Goal: Transaction & Acquisition: Purchase product/service

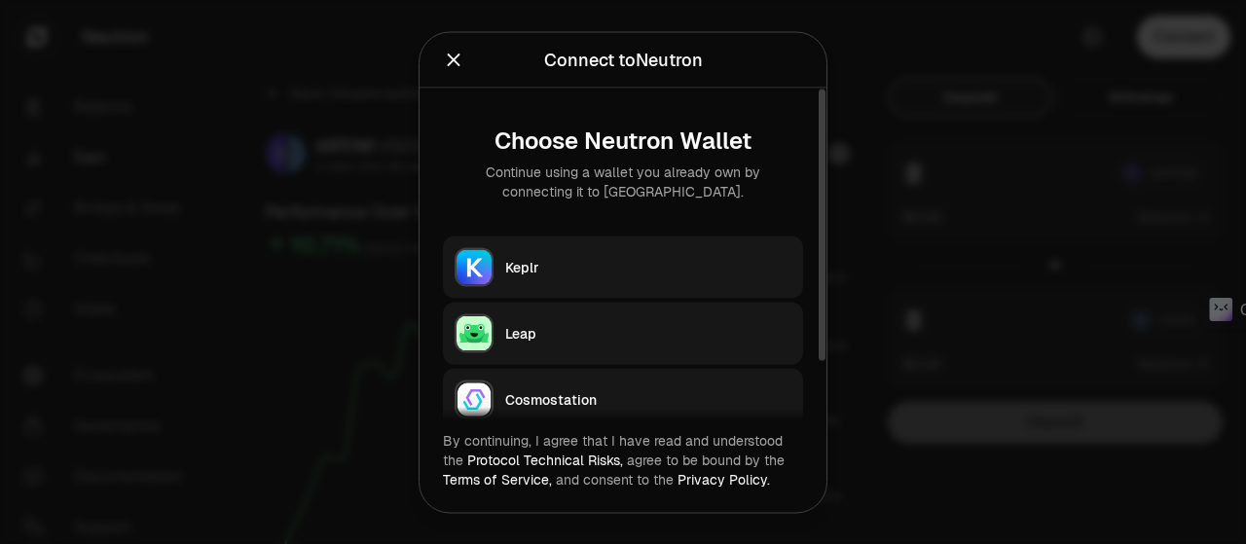
click at [700, 268] on div "Keplr" at bounding box center [648, 266] width 286 height 19
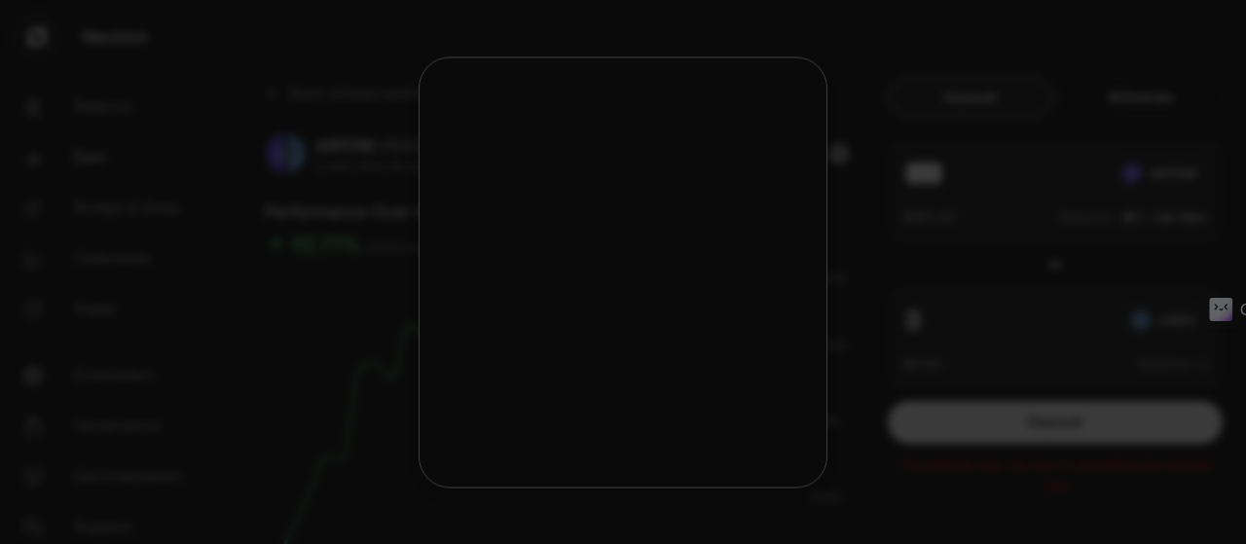
type input "***"
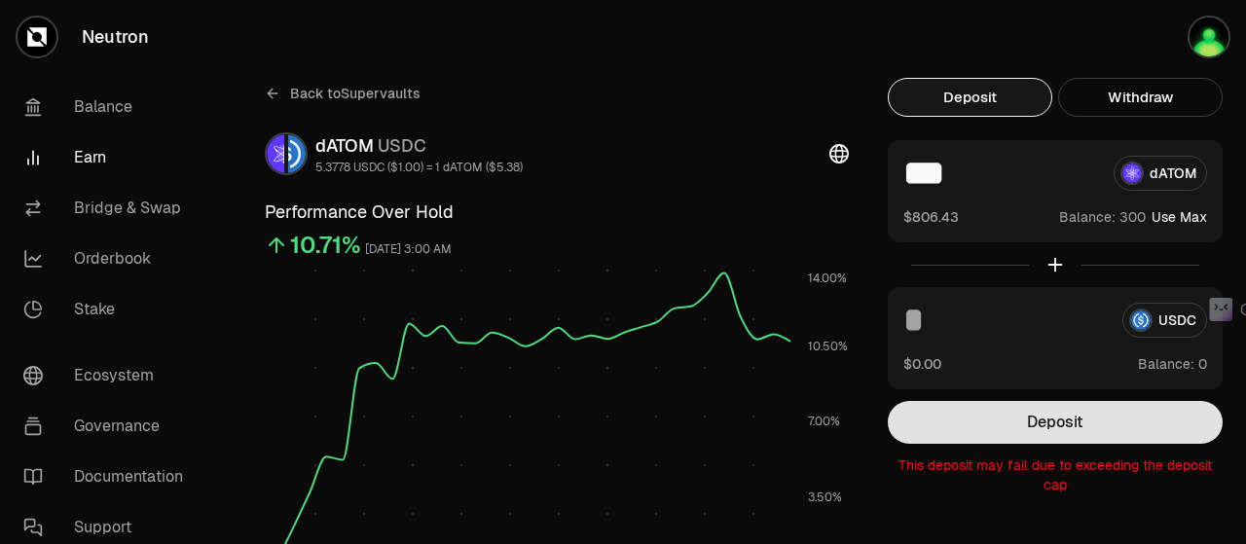
click at [1079, 422] on button "Deposit" at bounding box center [1055, 422] width 335 height 43
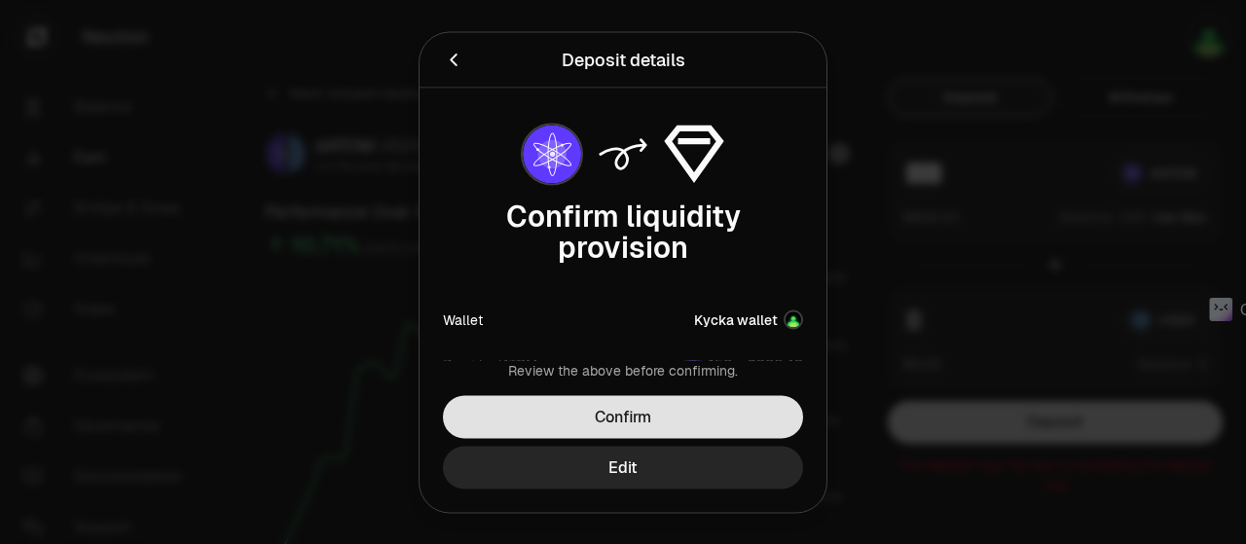
click at [717, 415] on button "Confirm" at bounding box center [623, 416] width 360 height 43
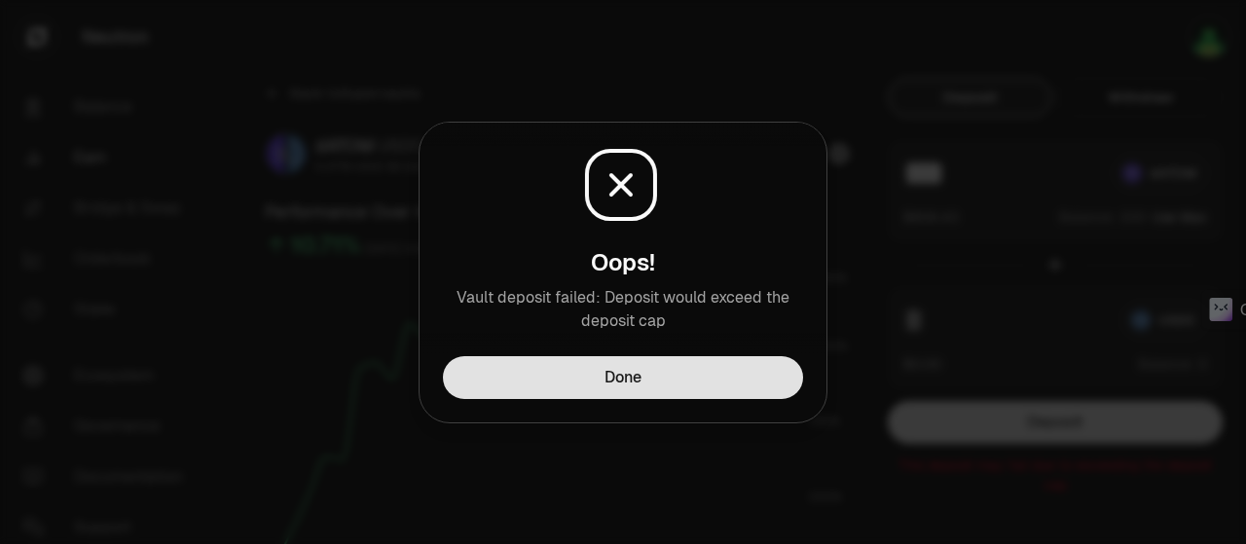
click at [706, 369] on button "Done" at bounding box center [623, 377] width 360 height 43
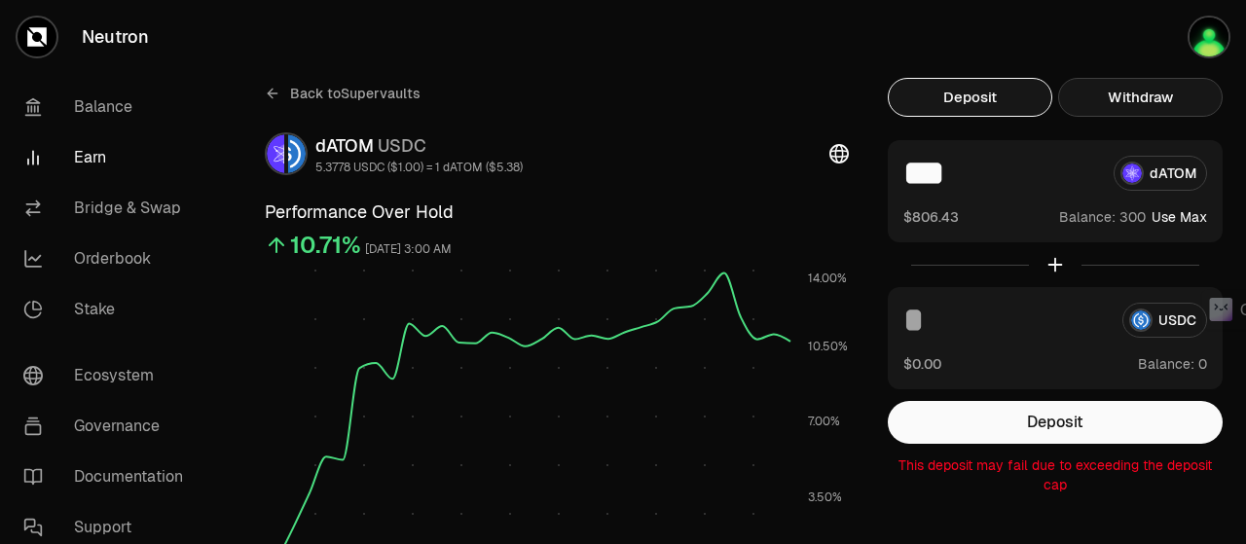
click at [1108, 94] on button "Withdraw" at bounding box center [1140, 97] width 165 height 39
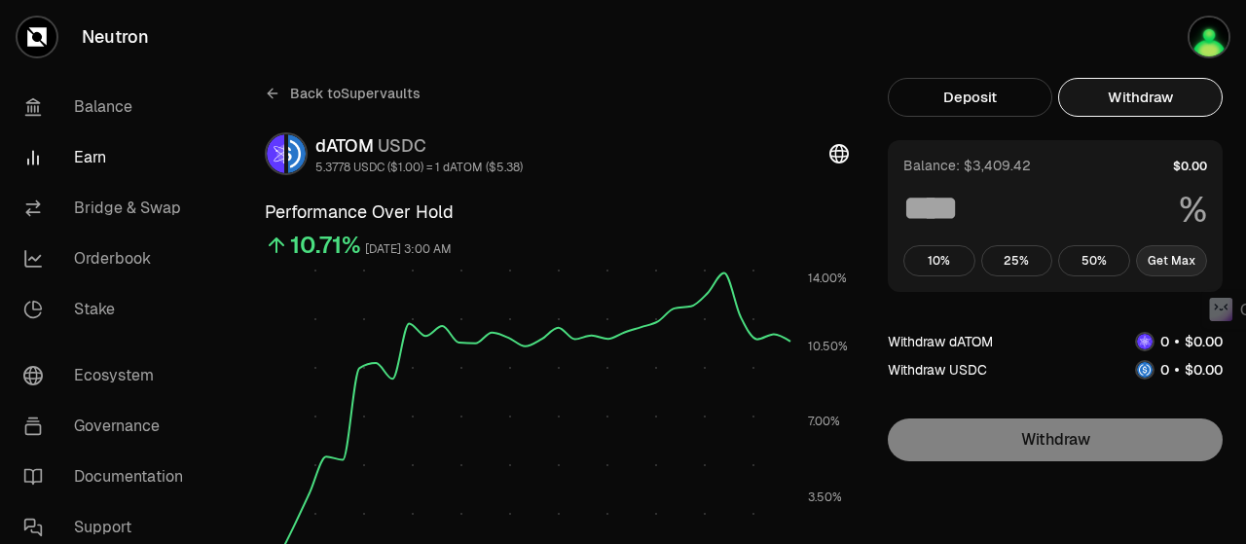
click at [1174, 255] on button "Get Max" at bounding box center [1172, 260] width 72 height 31
type input "***"
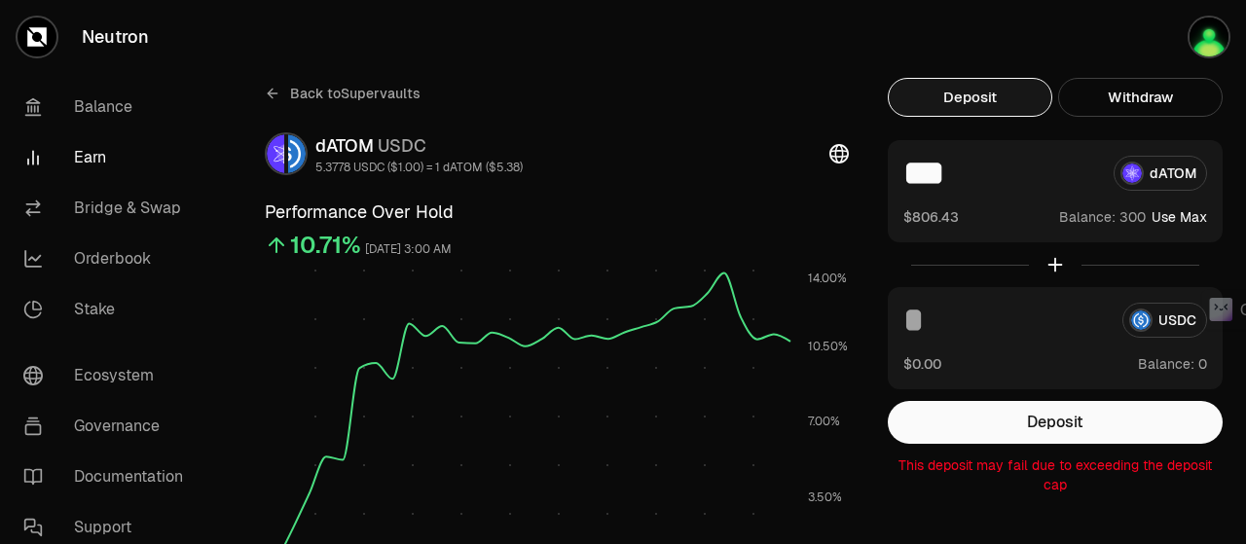
click at [985, 99] on button "Deposit" at bounding box center [970, 97] width 165 height 39
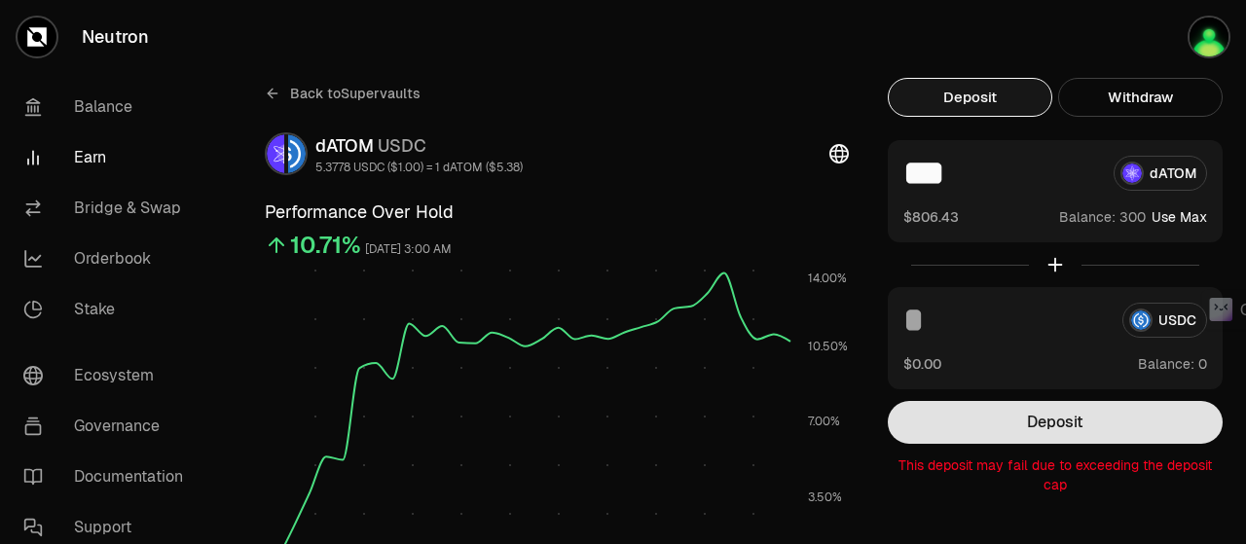
click at [1040, 414] on button "Deposit" at bounding box center [1055, 422] width 335 height 43
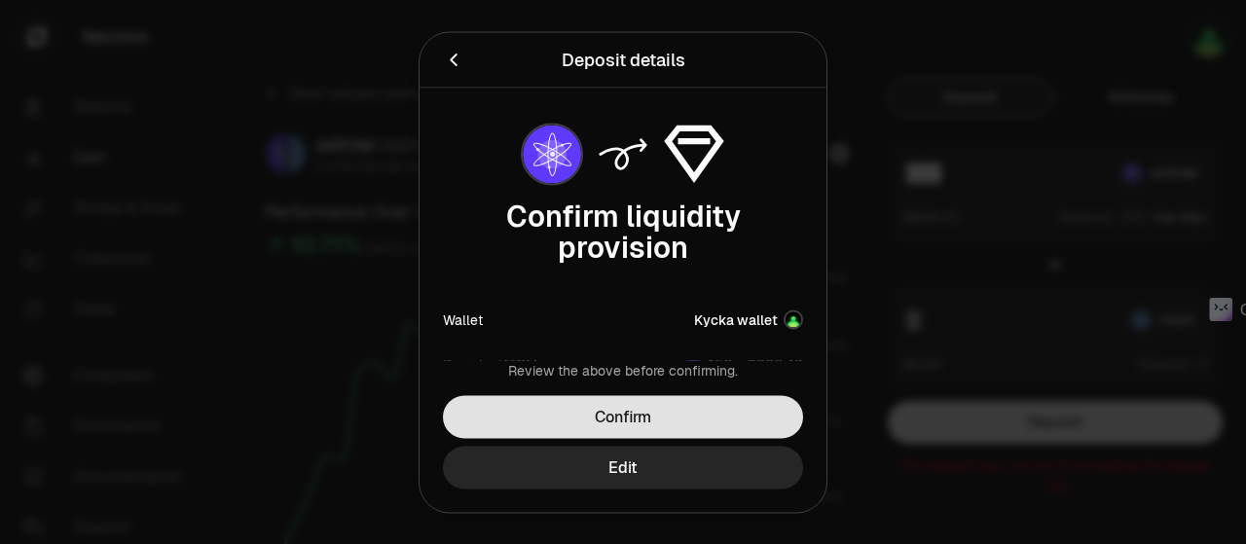
click at [737, 420] on button "Confirm" at bounding box center [623, 416] width 360 height 43
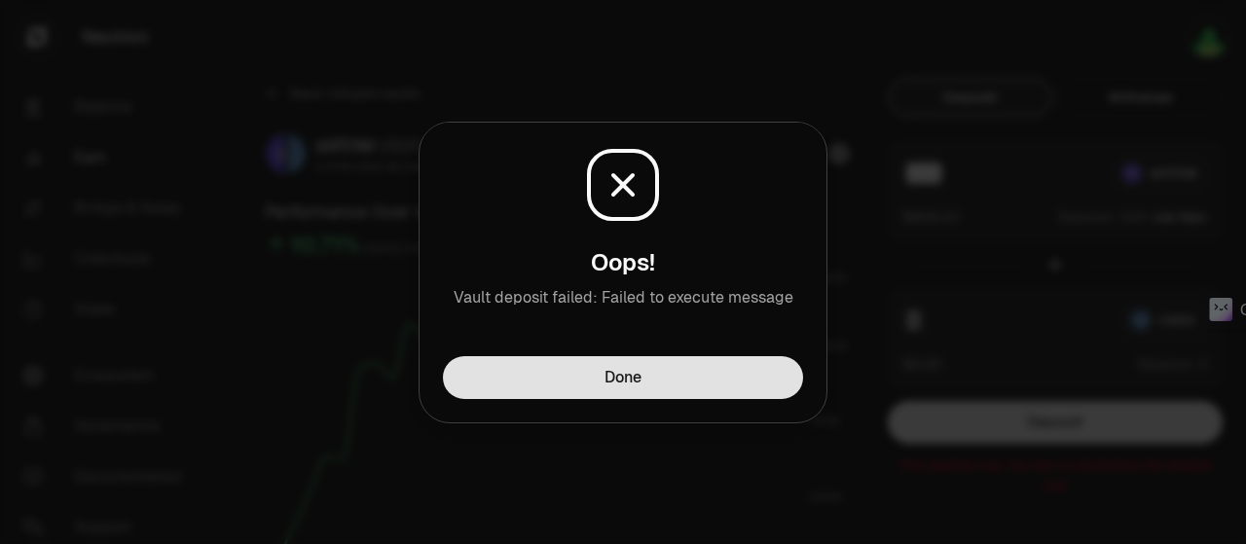
click at [721, 391] on button "Done" at bounding box center [623, 377] width 360 height 43
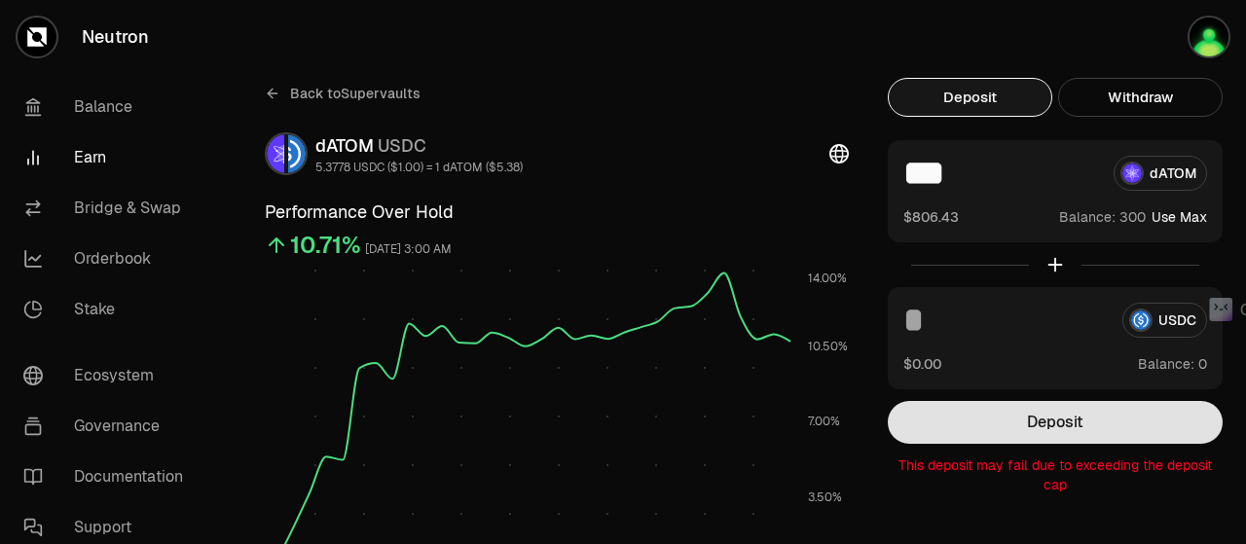
click at [1043, 419] on button "Deposit" at bounding box center [1055, 422] width 335 height 43
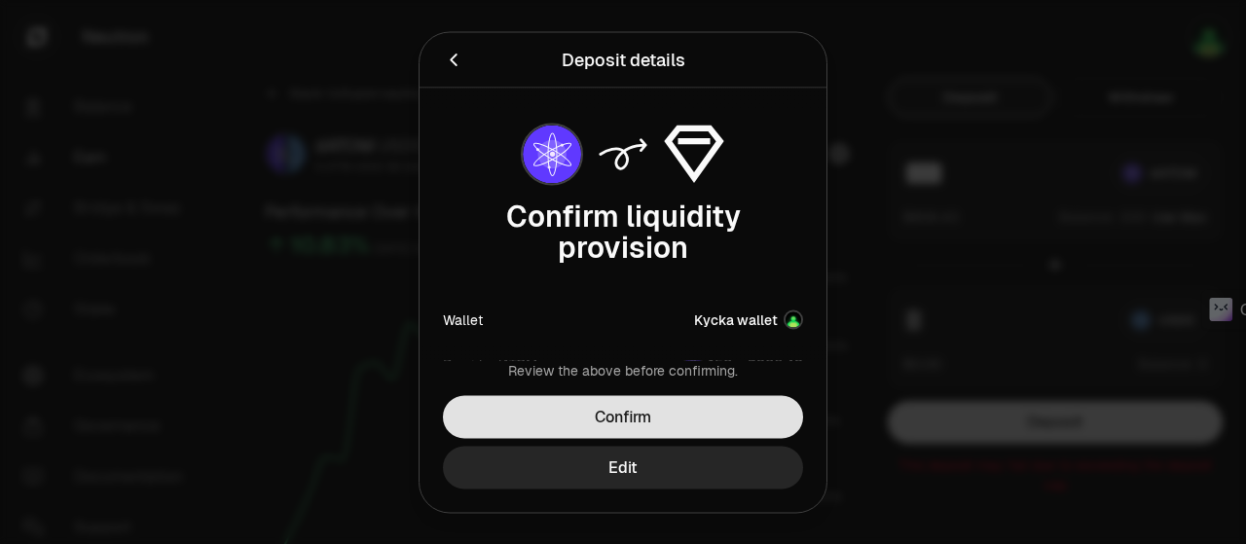
click at [681, 416] on button "Confirm" at bounding box center [623, 416] width 360 height 43
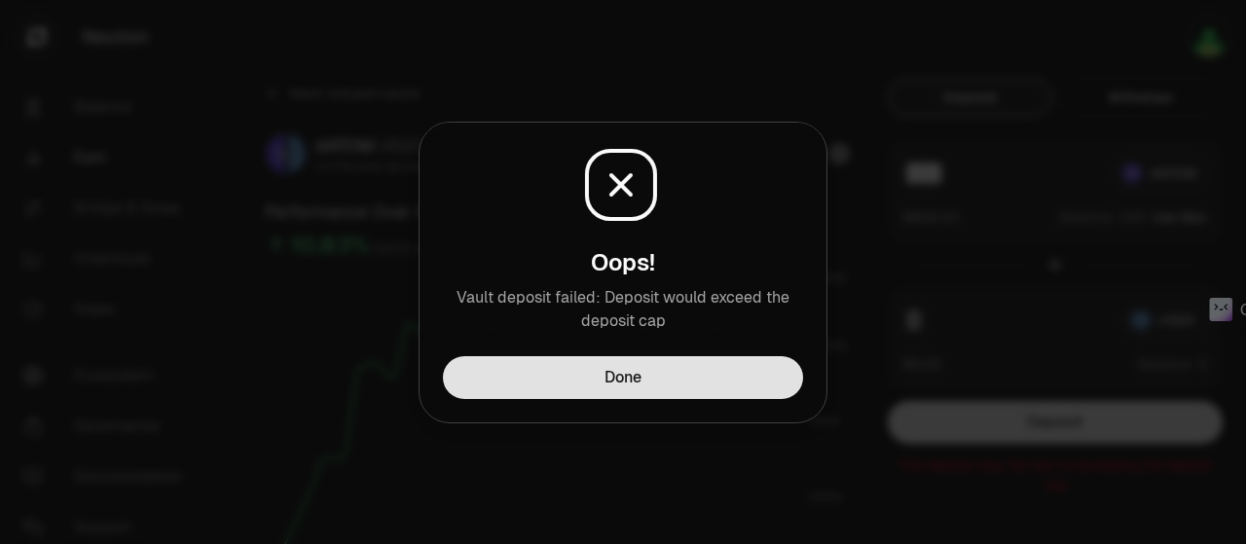
click at [671, 377] on button "Done" at bounding box center [623, 377] width 360 height 43
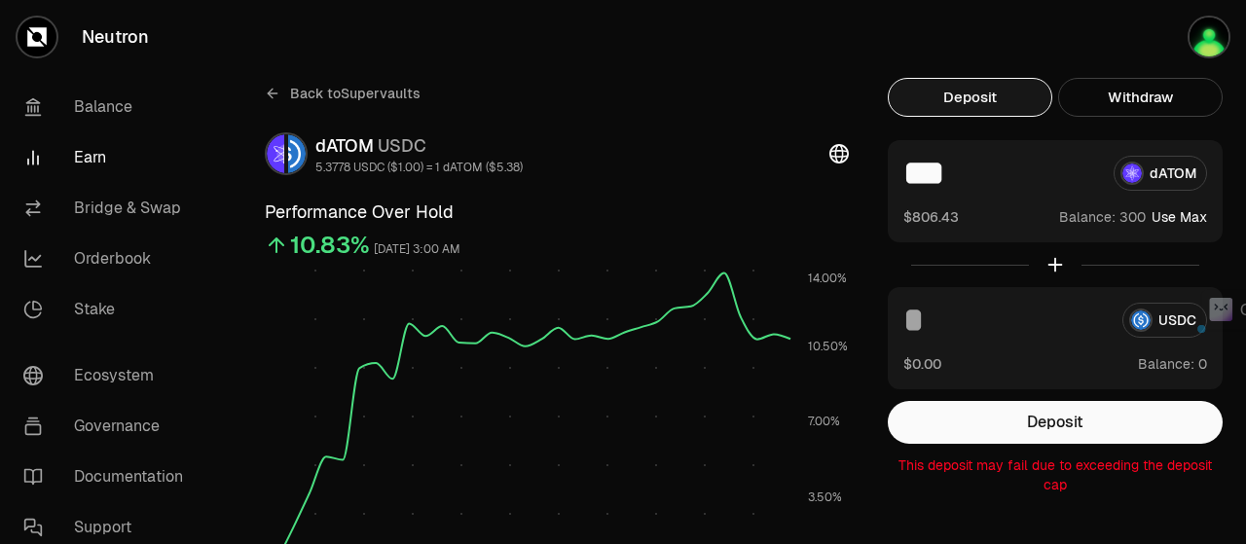
drag, startPoint x: 973, startPoint y: 170, endPoint x: 900, endPoint y: 180, distance: 73.7
click at [900, 180] on div "*** dATOM $806.43 Balance: Use Max" at bounding box center [1055, 191] width 335 height 102
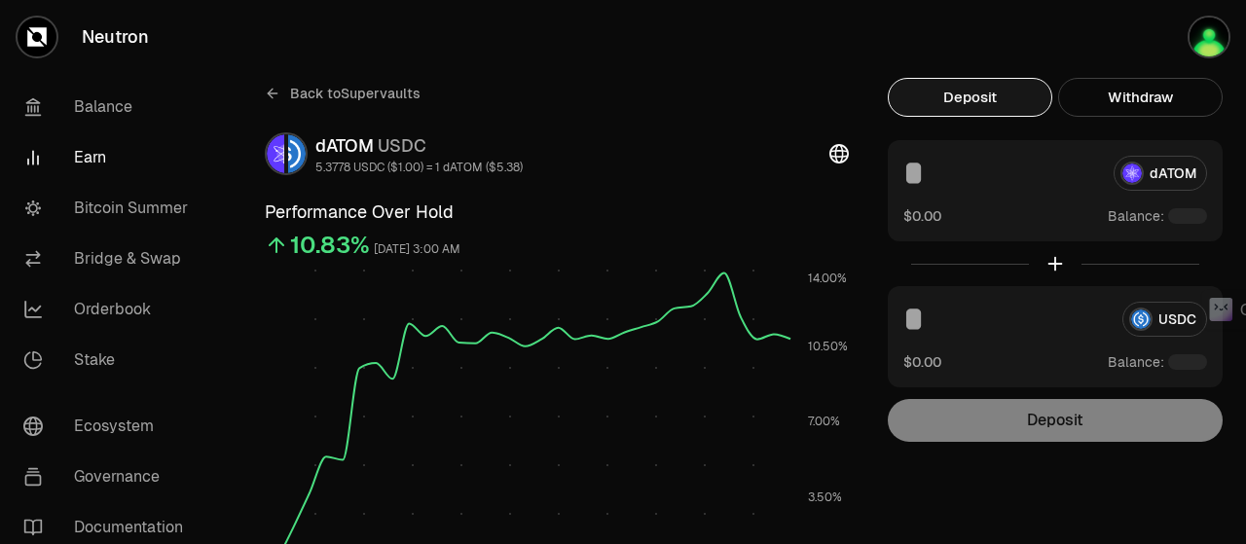
click at [1168, 24] on button "button" at bounding box center [1183, 37] width 125 height 74
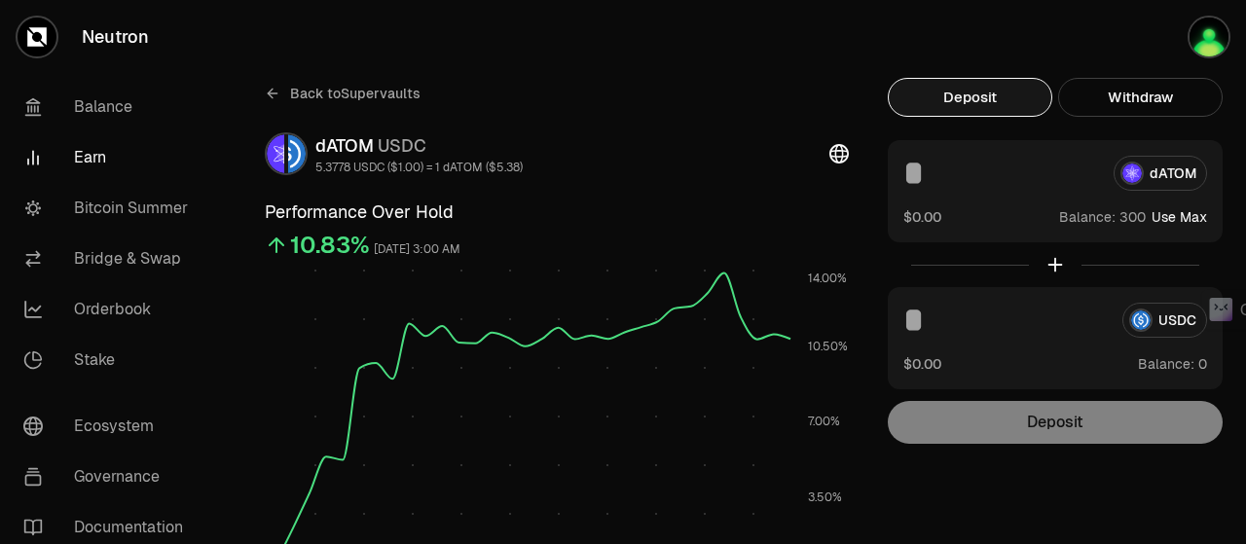
click at [921, 175] on input at bounding box center [1000, 173] width 195 height 35
paste input "***"
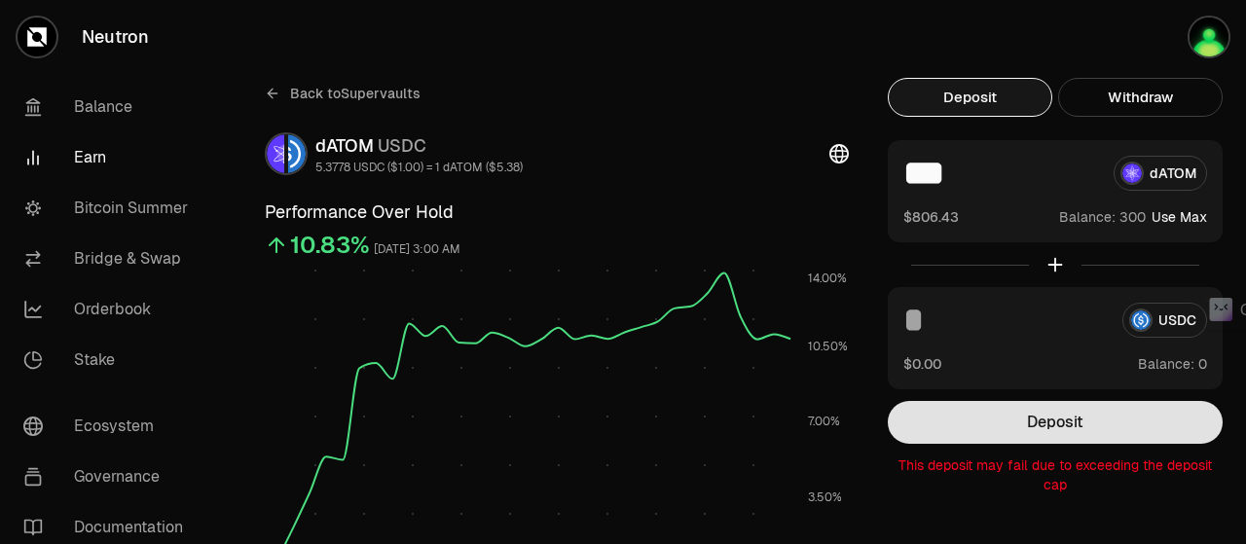
type input "***"
click at [1044, 415] on button "Deposit" at bounding box center [1055, 422] width 335 height 43
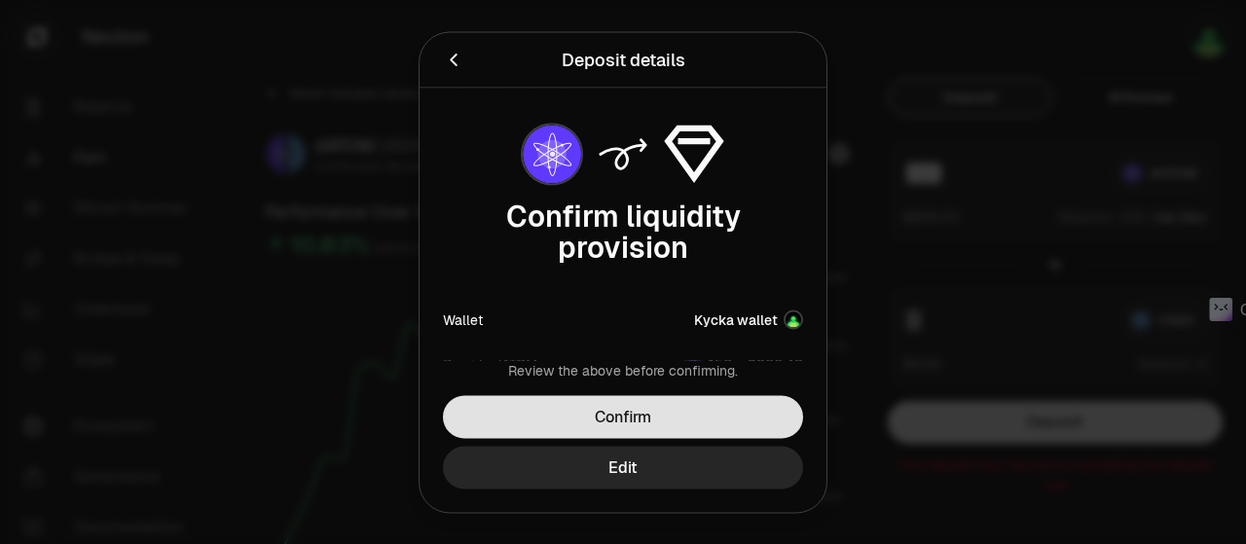
click at [715, 410] on button "Confirm" at bounding box center [623, 416] width 360 height 43
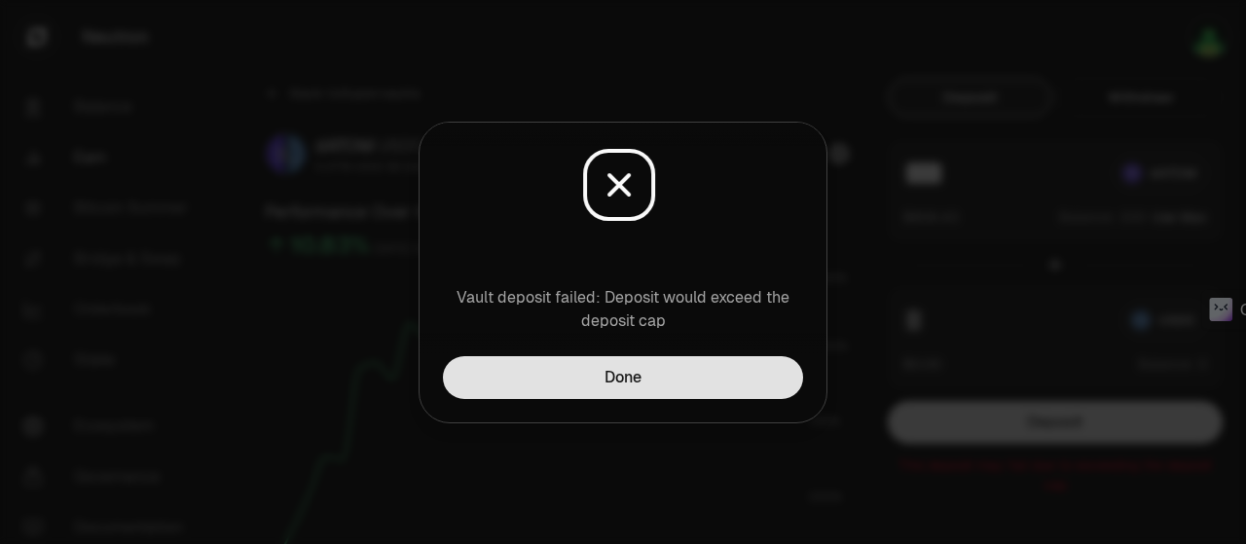
click at [724, 381] on button "Done" at bounding box center [623, 377] width 360 height 43
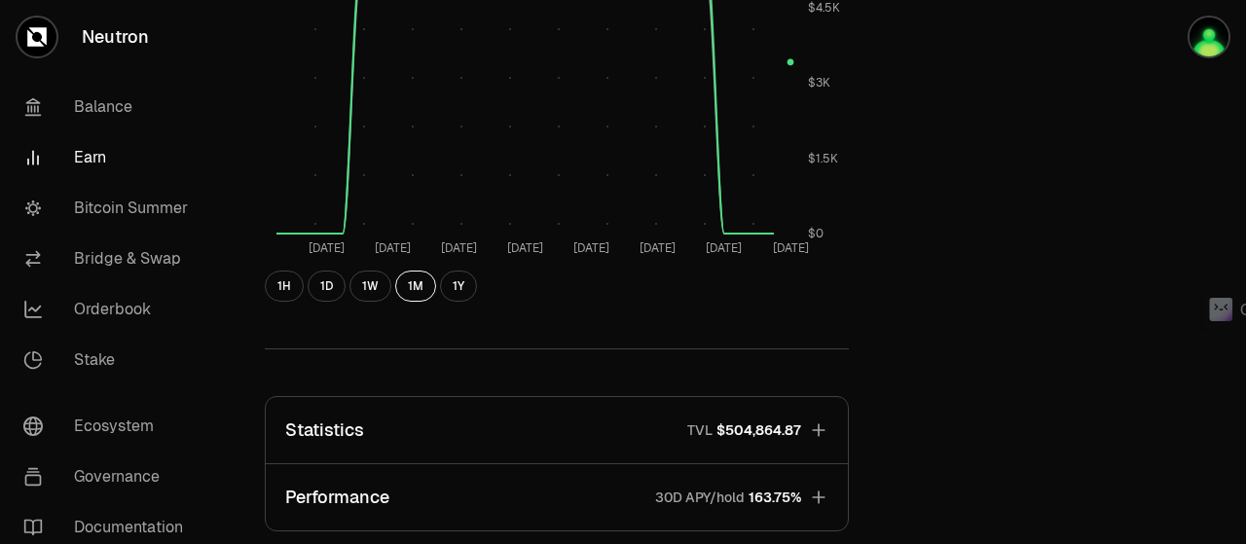
scroll to position [1168, 0]
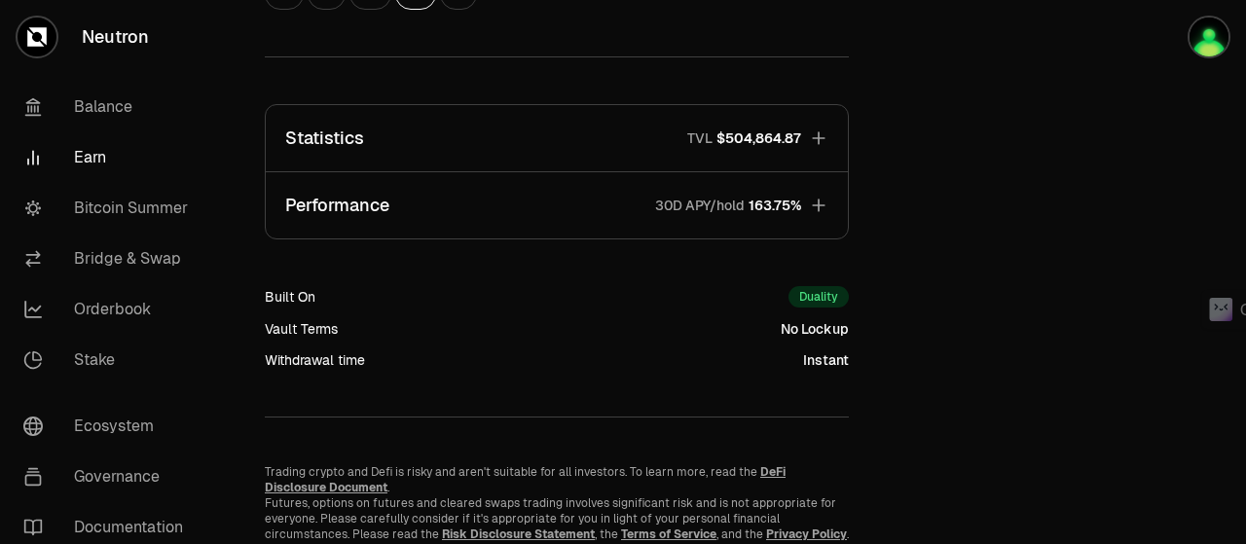
click at [828, 197] on button "Performance 30D APY/hold 163.75%" at bounding box center [557, 205] width 582 height 66
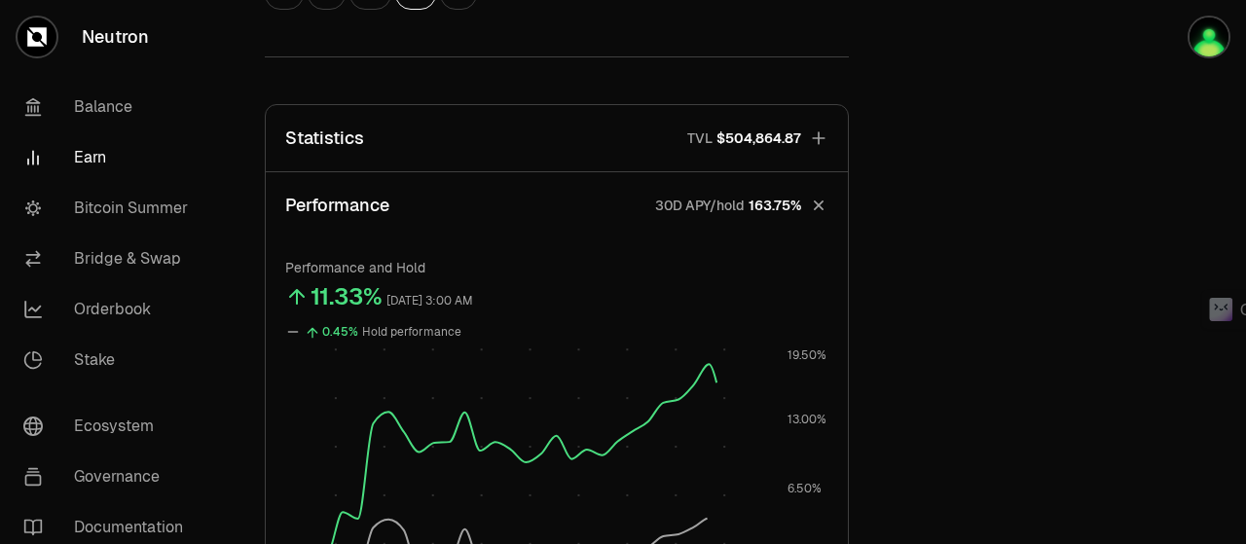
scroll to position [1460, 0]
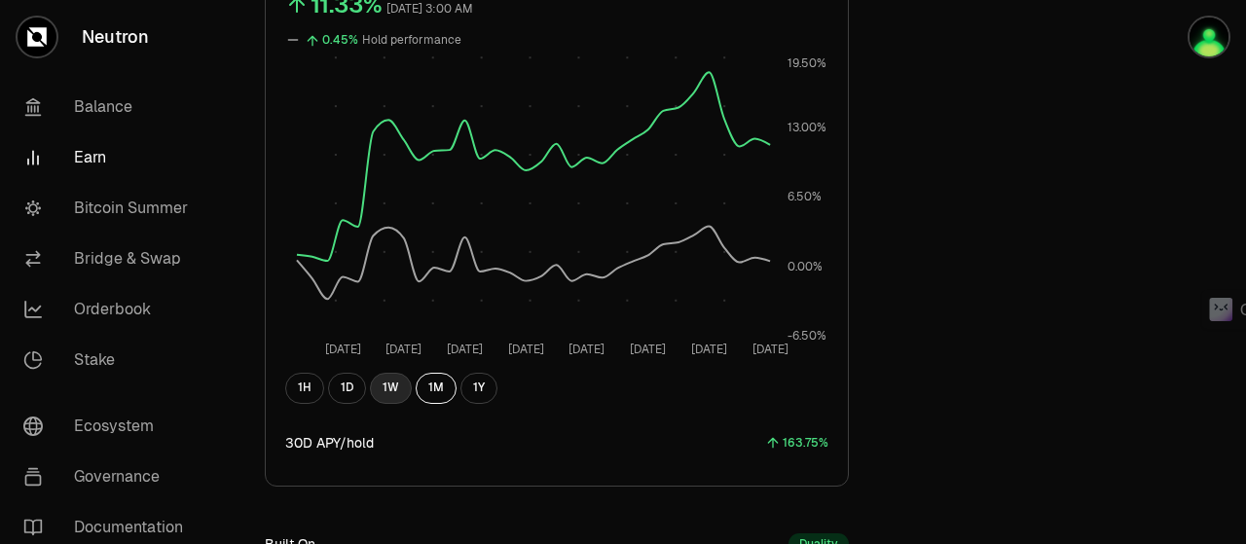
click at [383, 386] on button "1W" at bounding box center [391, 388] width 42 height 31
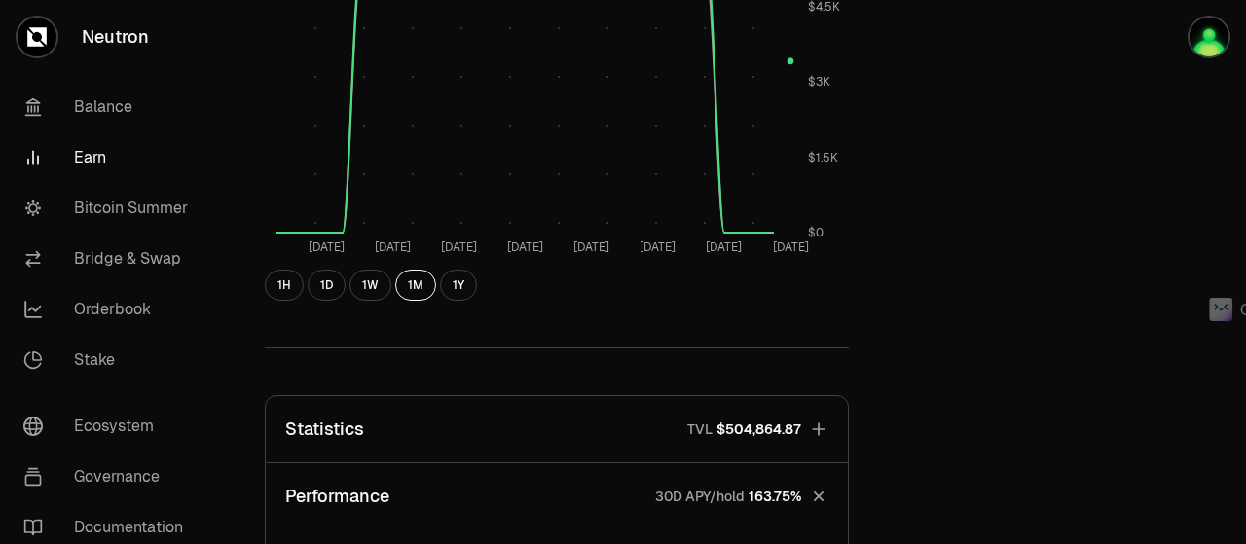
scroll to position [876, 0]
click at [813, 421] on icon "button" at bounding box center [818, 430] width 19 height 19
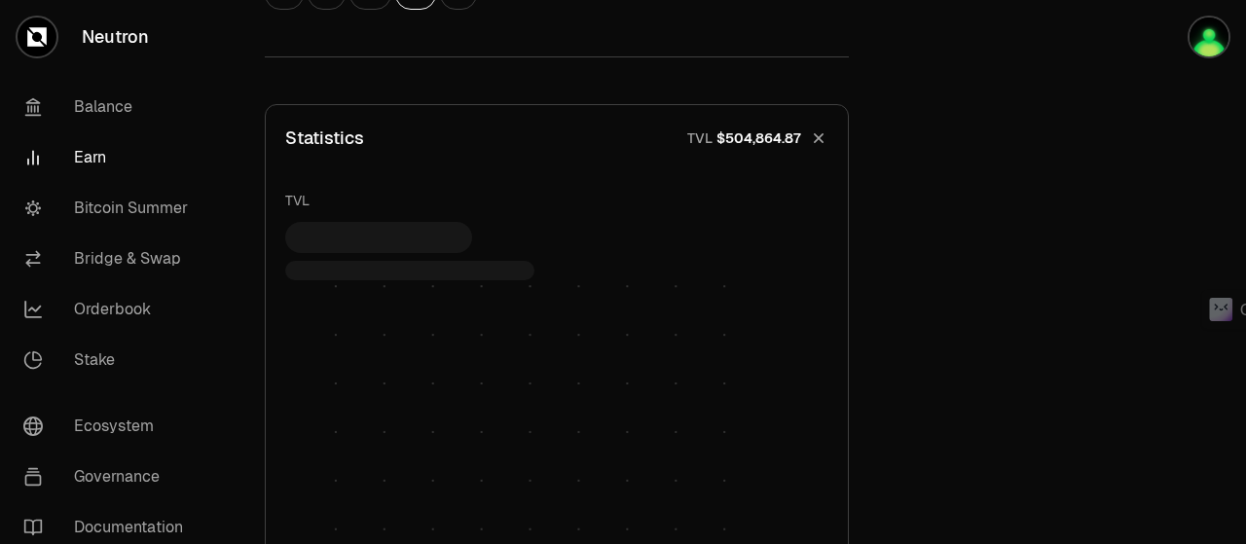
scroll to position [1460, 0]
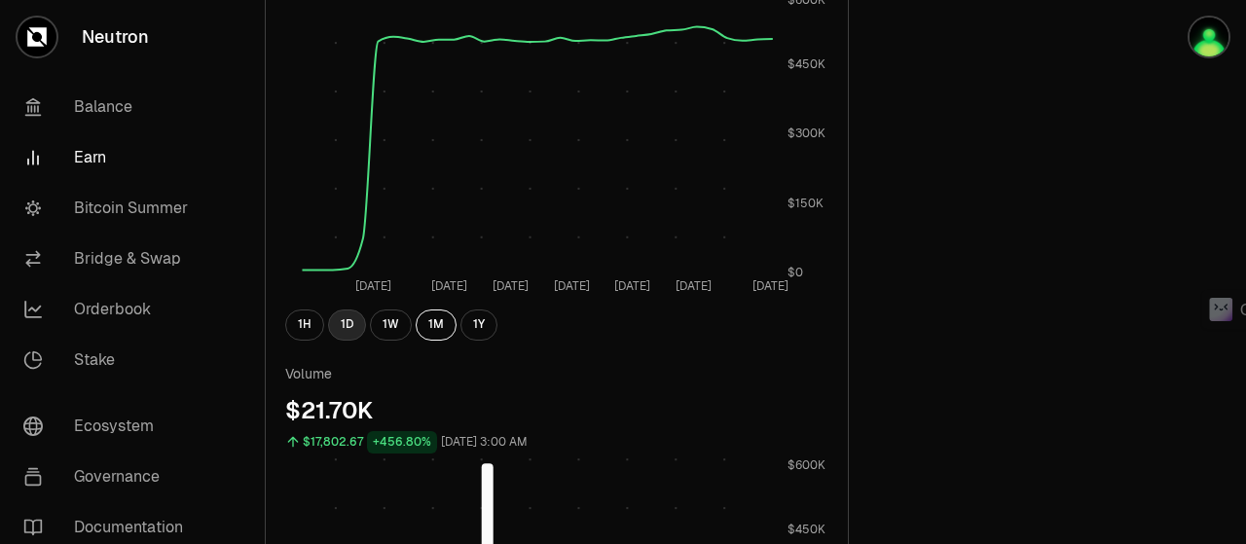
click at [336, 326] on button "1D" at bounding box center [347, 325] width 38 height 31
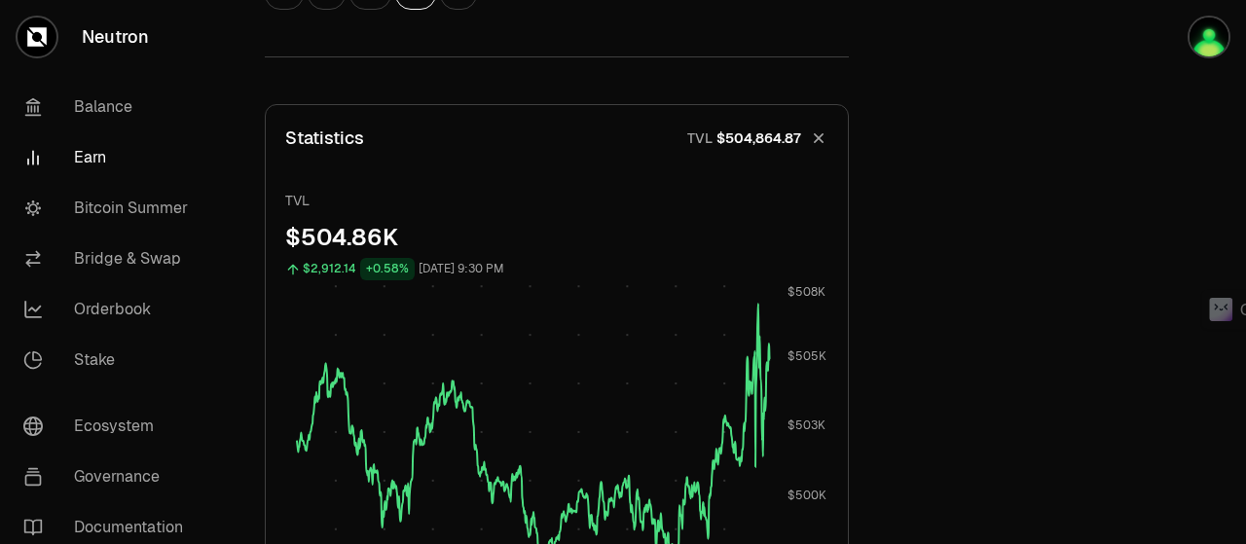
scroll to position [876, 0]
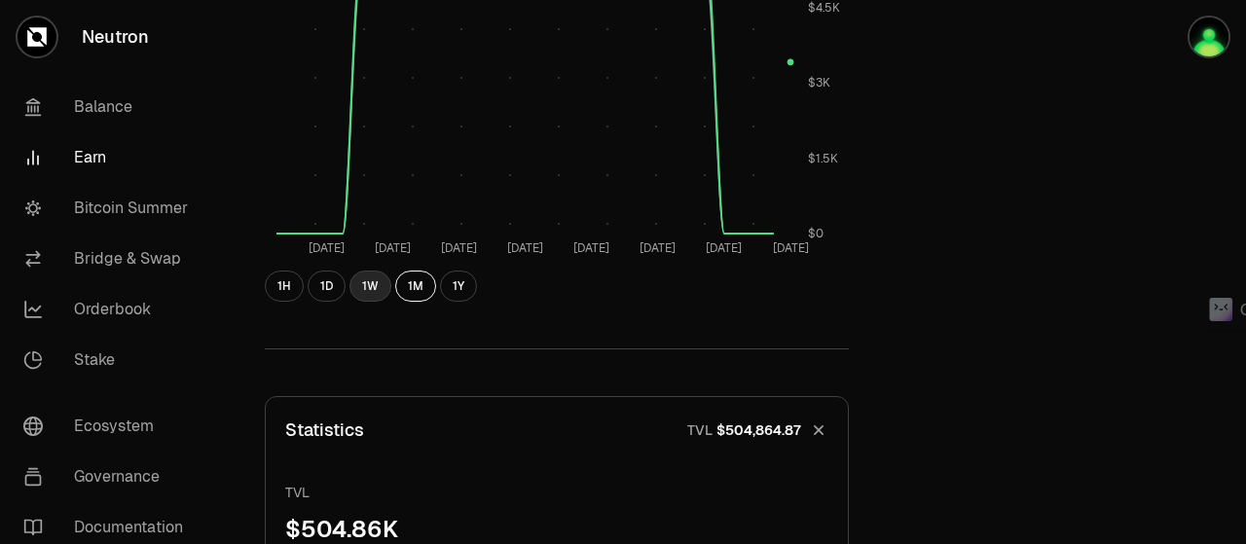
click at [358, 283] on button "1W" at bounding box center [370, 286] width 42 height 31
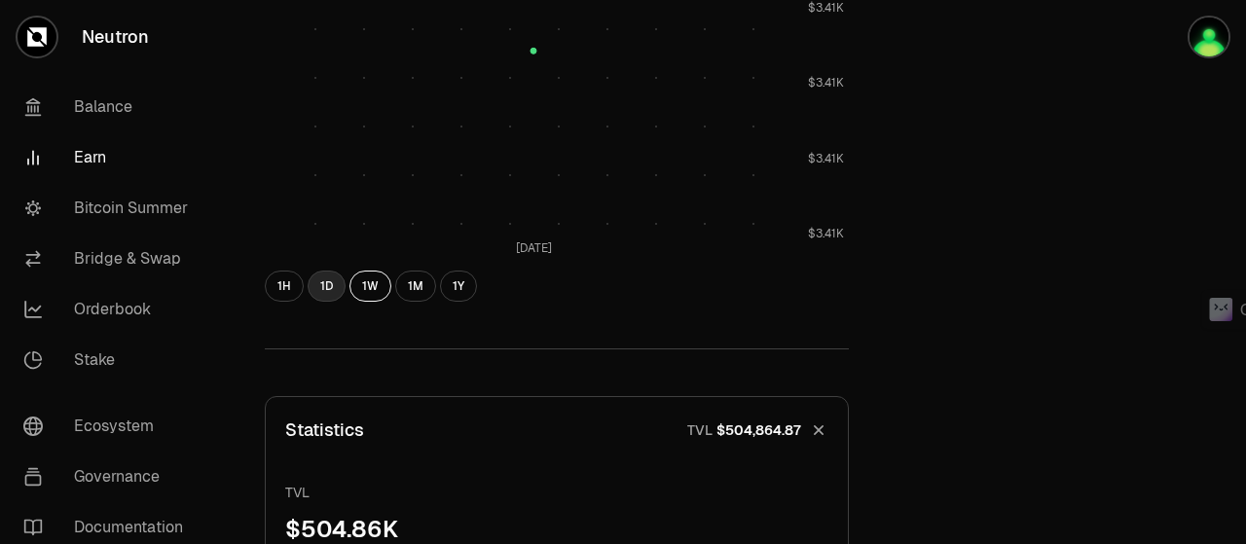
click at [327, 281] on button "1D" at bounding box center [327, 286] width 38 height 31
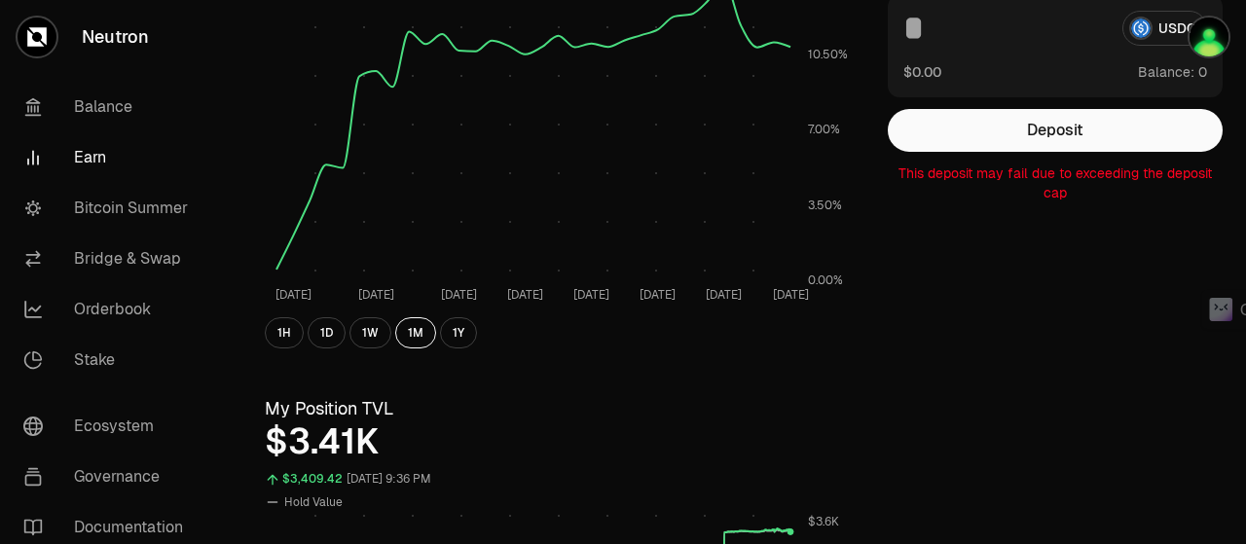
scroll to position [0, 0]
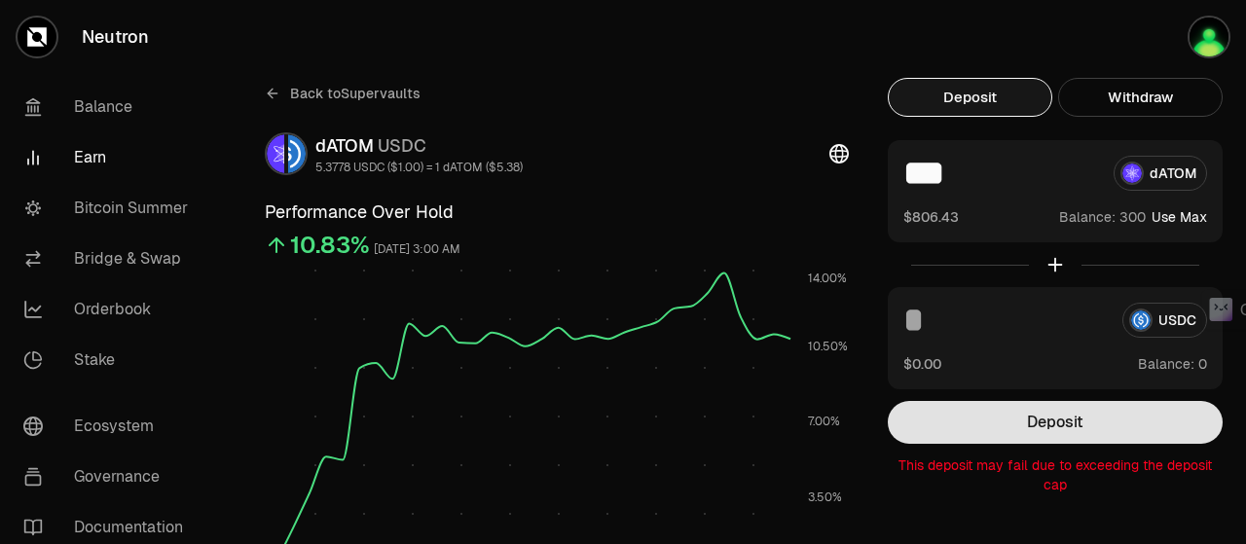
click at [1017, 421] on button "Deposit" at bounding box center [1055, 422] width 335 height 43
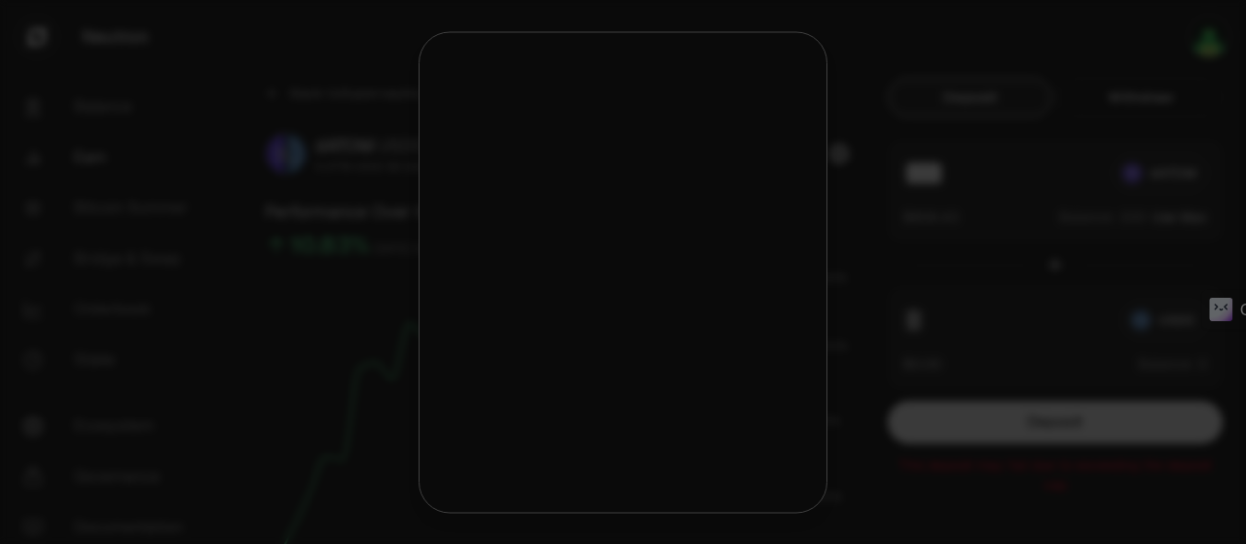
click at [588, 410] on button "Confirm" at bounding box center [623, 416] width 360 height 43
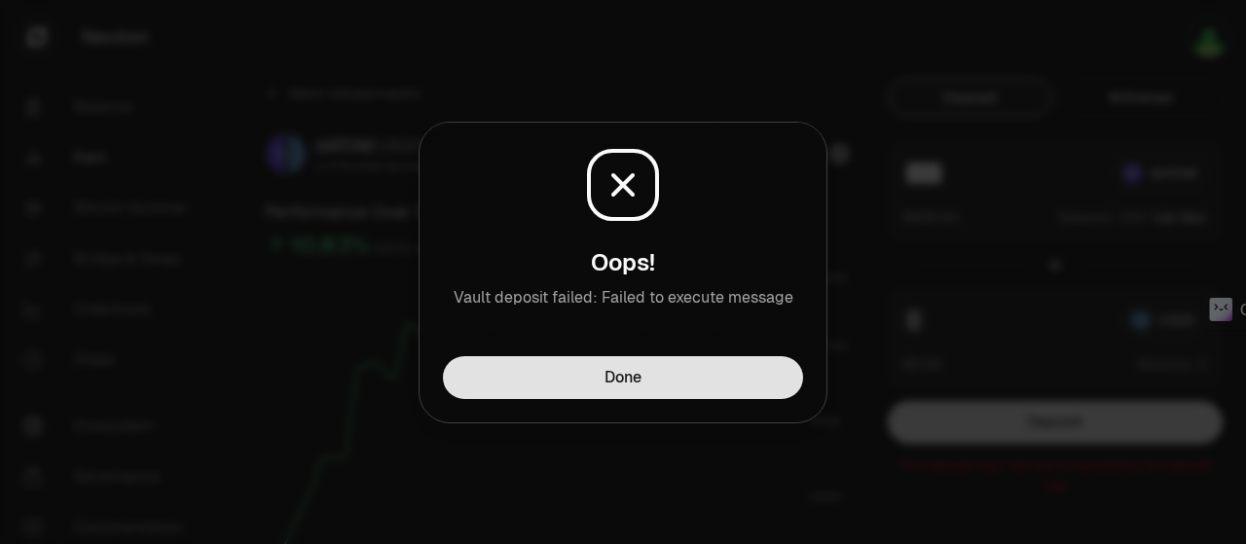
click at [618, 384] on button "Done" at bounding box center [623, 377] width 360 height 43
